Goal: Task Accomplishment & Management: Use online tool/utility

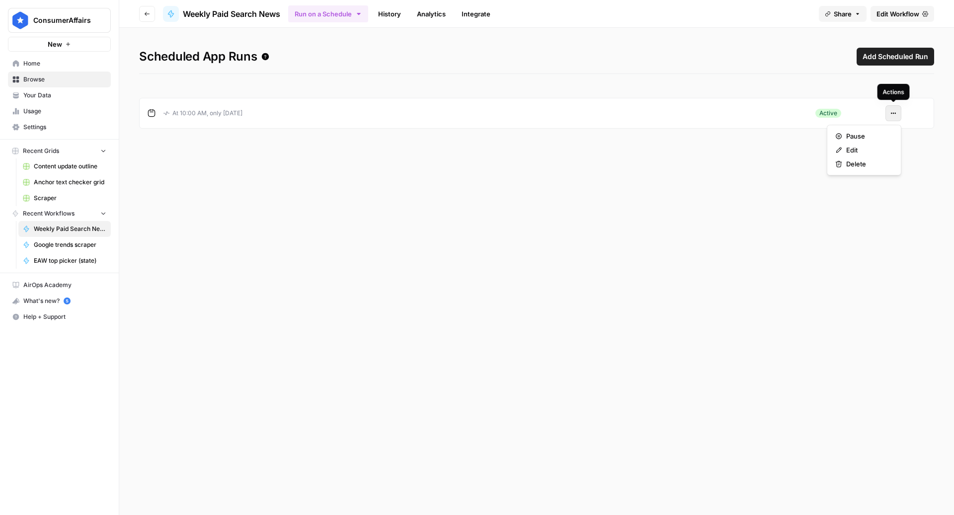
click at [895, 115] on icon "button" at bounding box center [893, 113] width 6 height 6
click at [847, 152] on span "Edit" at bounding box center [867, 150] width 43 height 10
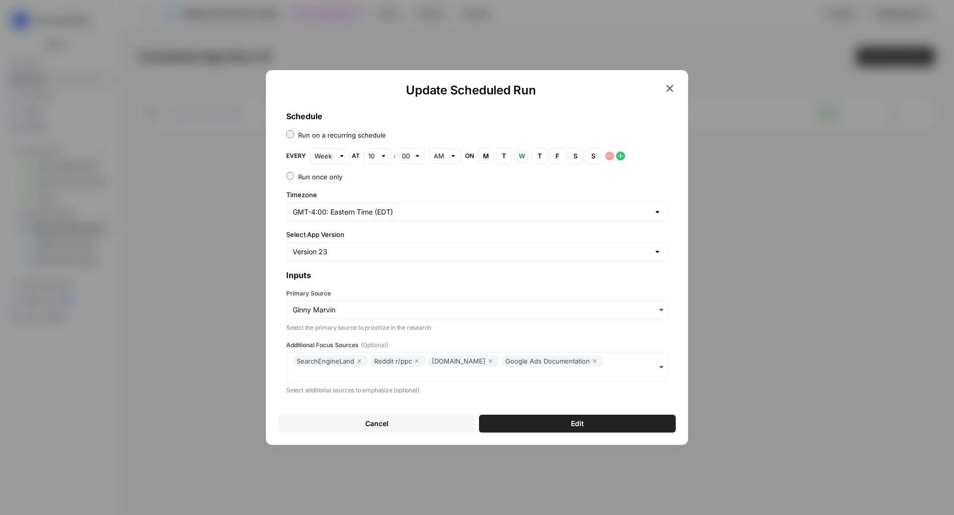
click at [671, 87] on icon "button" at bounding box center [669, 88] width 7 height 7
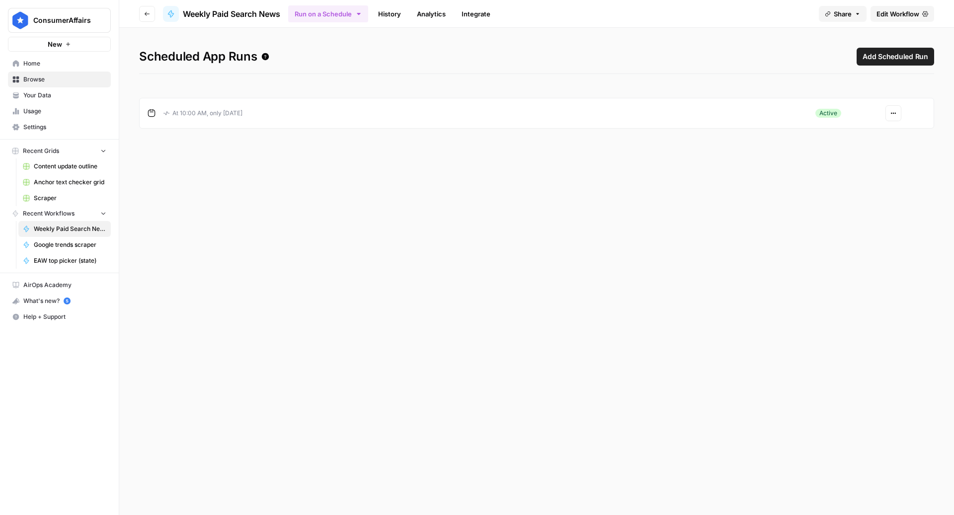
click at [143, 16] on button "Go back" at bounding box center [147, 14] width 16 height 16
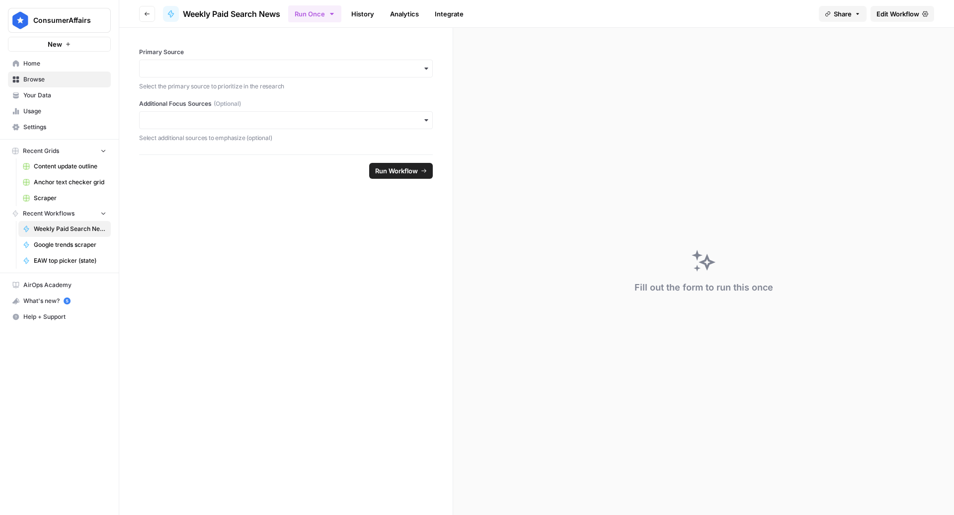
click at [895, 17] on span "Edit Workflow" at bounding box center [898, 14] width 43 height 10
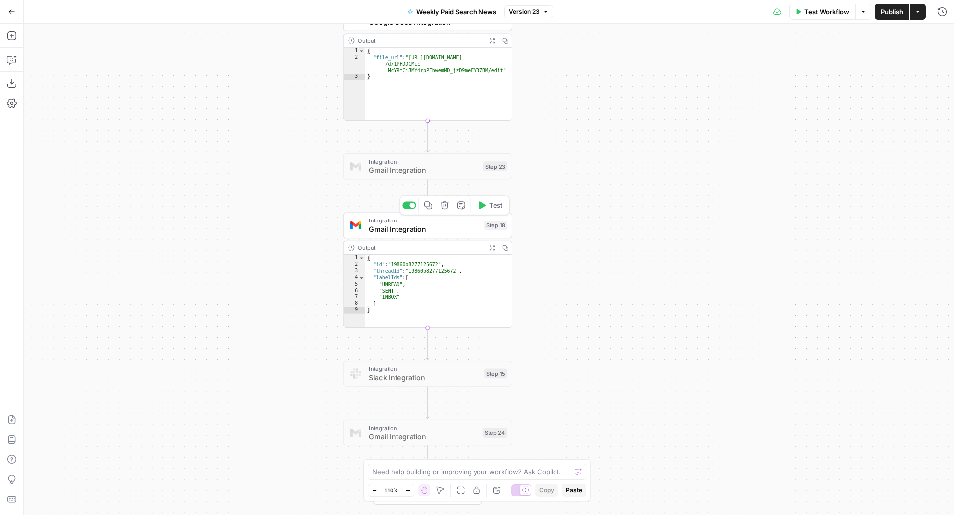
click at [411, 229] on span "Gmail Integration" at bounding box center [424, 229] width 111 height 11
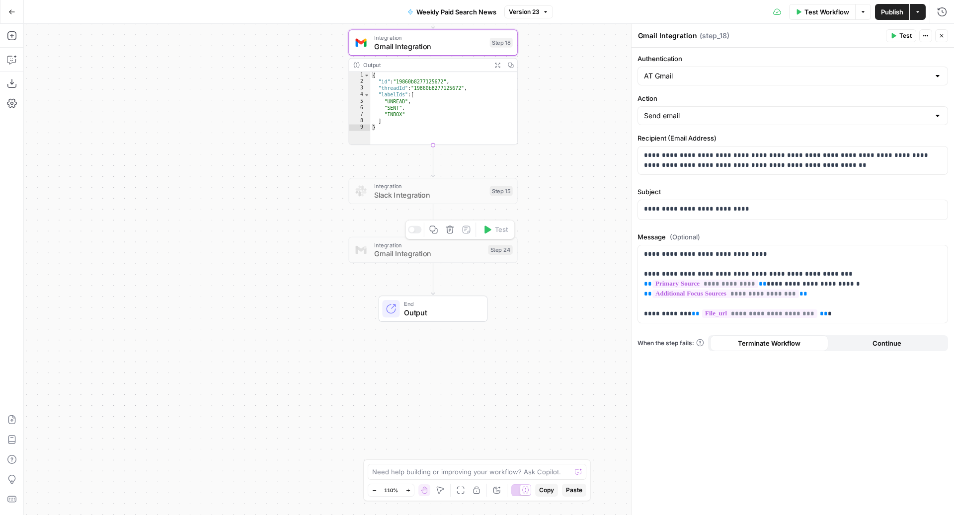
click at [384, 258] on span "Gmail Integration" at bounding box center [429, 253] width 110 height 11
click at [415, 230] on div at bounding box center [415, 229] width 14 height 7
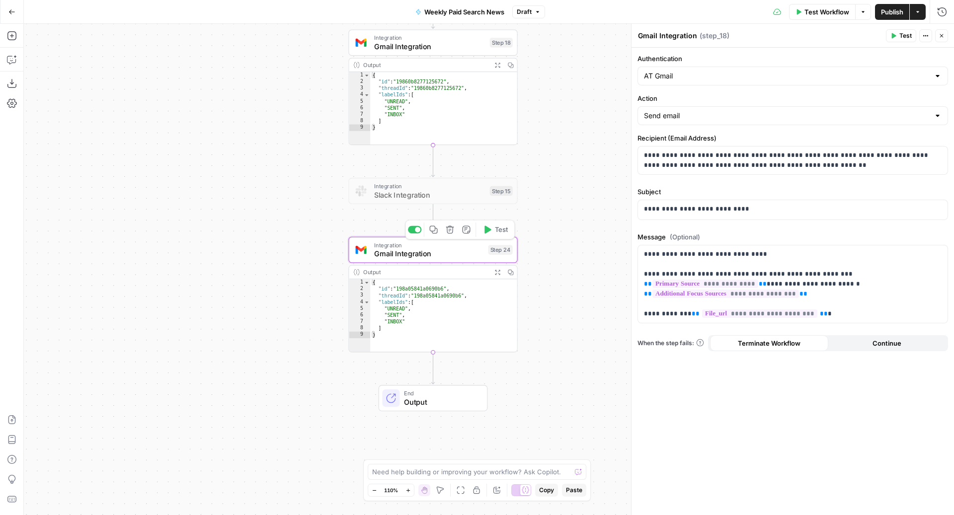
click at [385, 258] on span "Gmail Integration" at bounding box center [429, 253] width 110 height 11
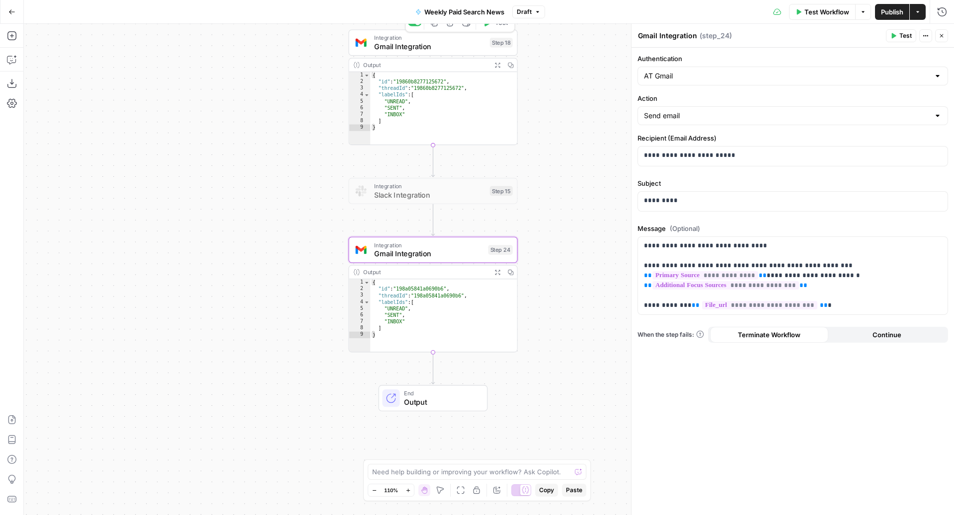
click at [424, 48] on span "Gmail Integration" at bounding box center [429, 46] width 111 height 11
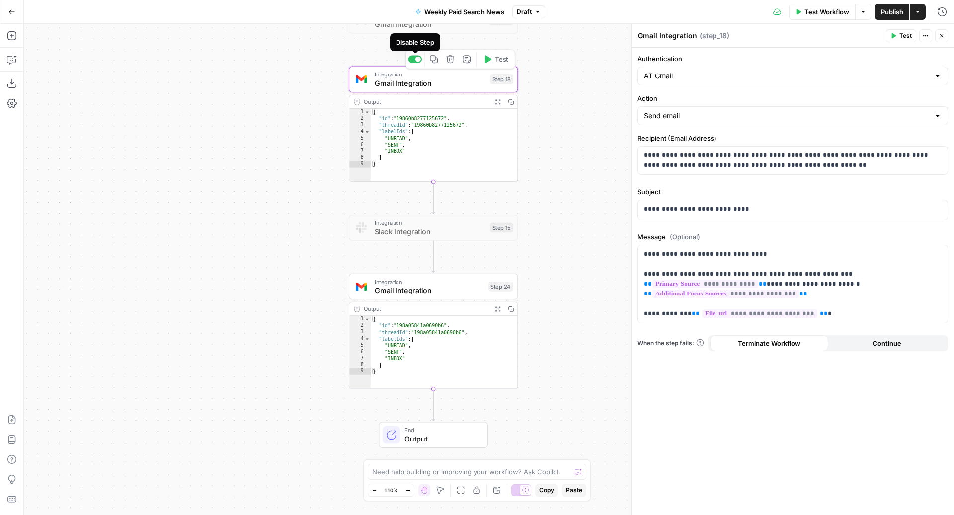
click at [418, 61] on div at bounding box center [417, 59] width 5 height 5
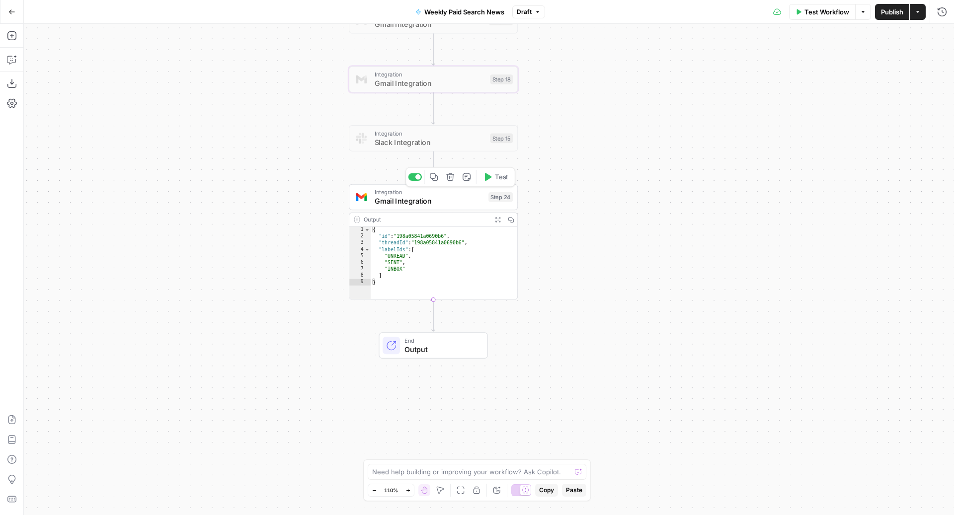
click at [423, 199] on span "Gmail Integration" at bounding box center [430, 201] width 110 height 11
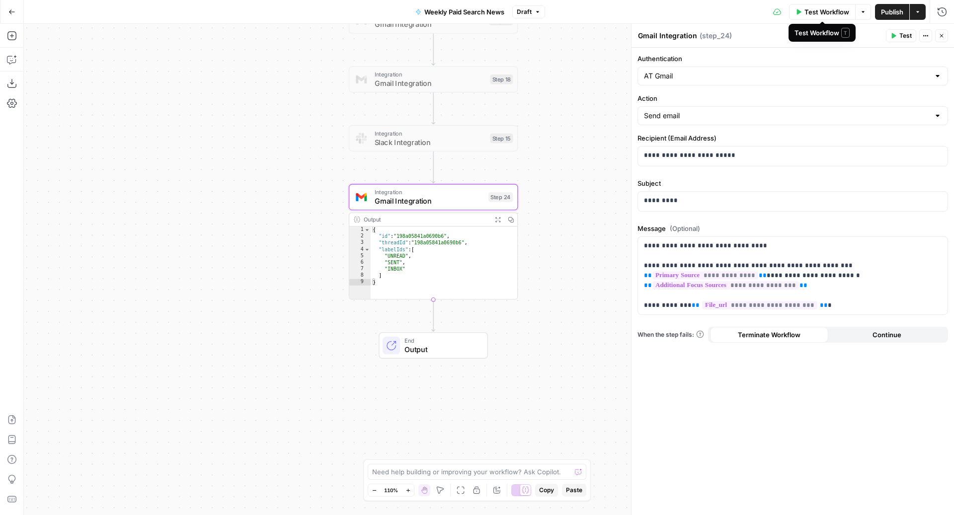
click at [810, 13] on span "Test Workflow" at bounding box center [826, 12] width 45 height 10
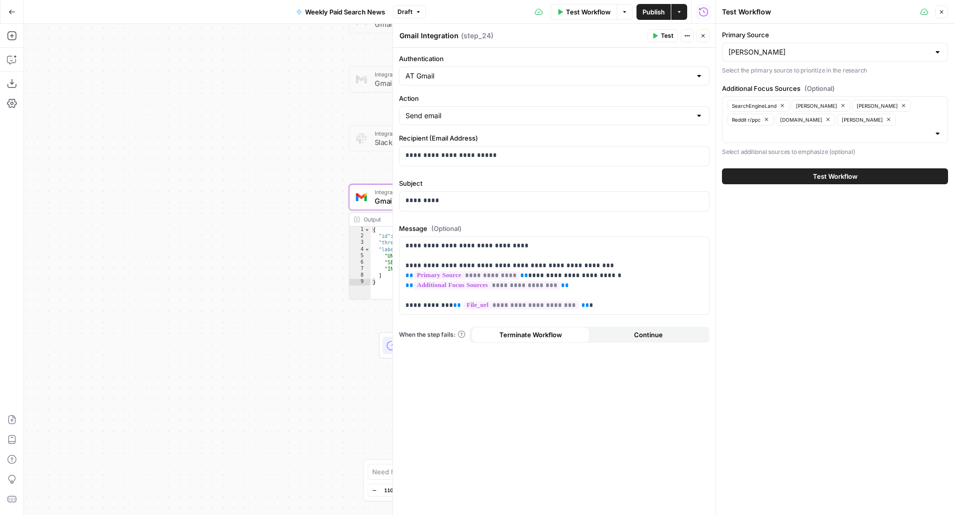
click at [798, 168] on button "Test Workflow" at bounding box center [835, 176] width 226 height 16
